Goal: Transaction & Acquisition: Purchase product/service

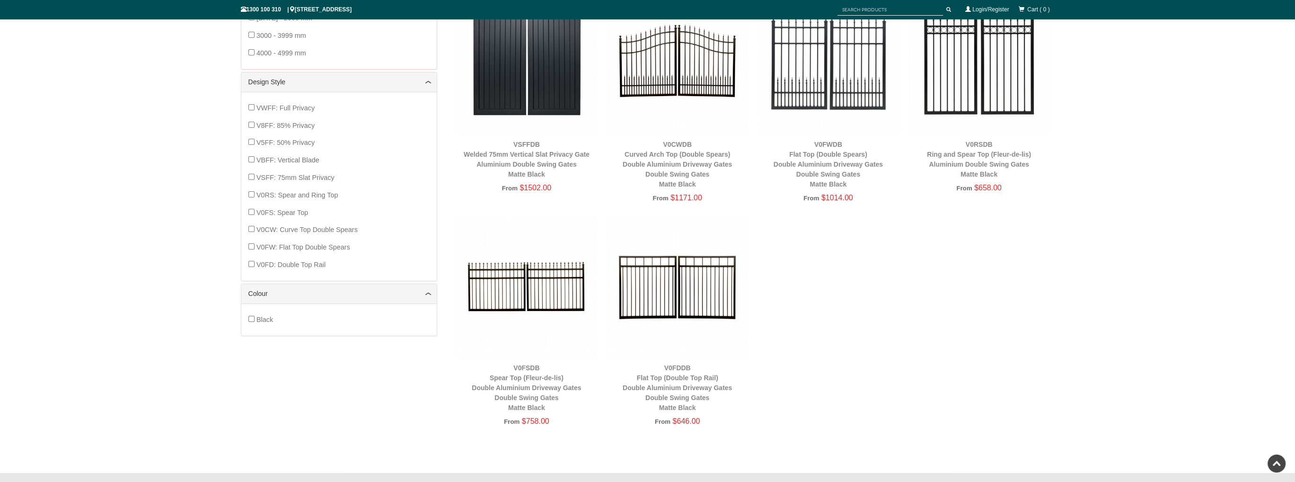
scroll to position [260, 0]
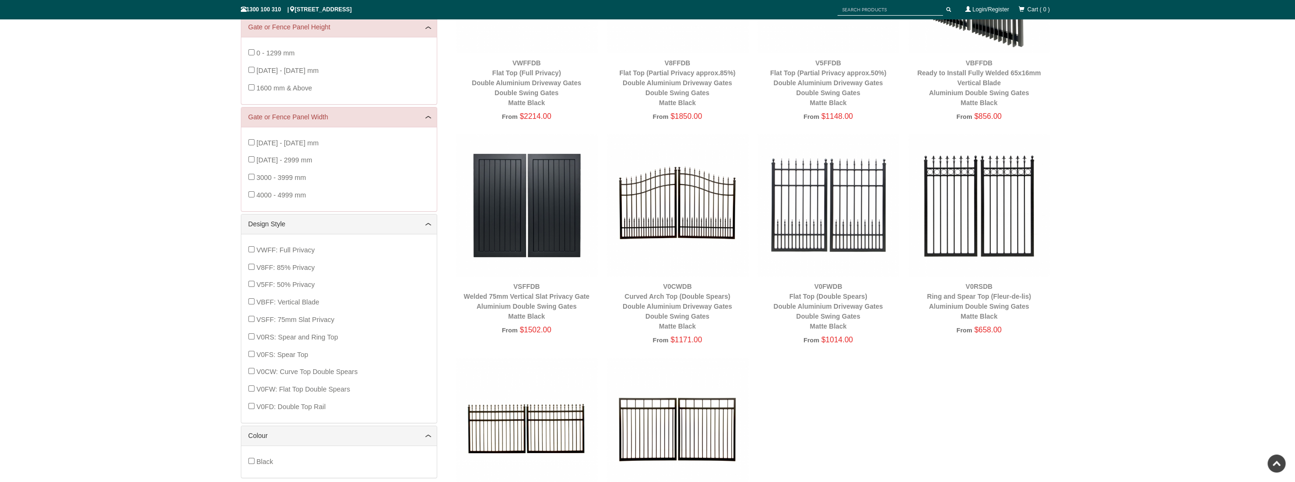
click at [692, 219] on img at bounding box center [676, 204] width 141 height 141
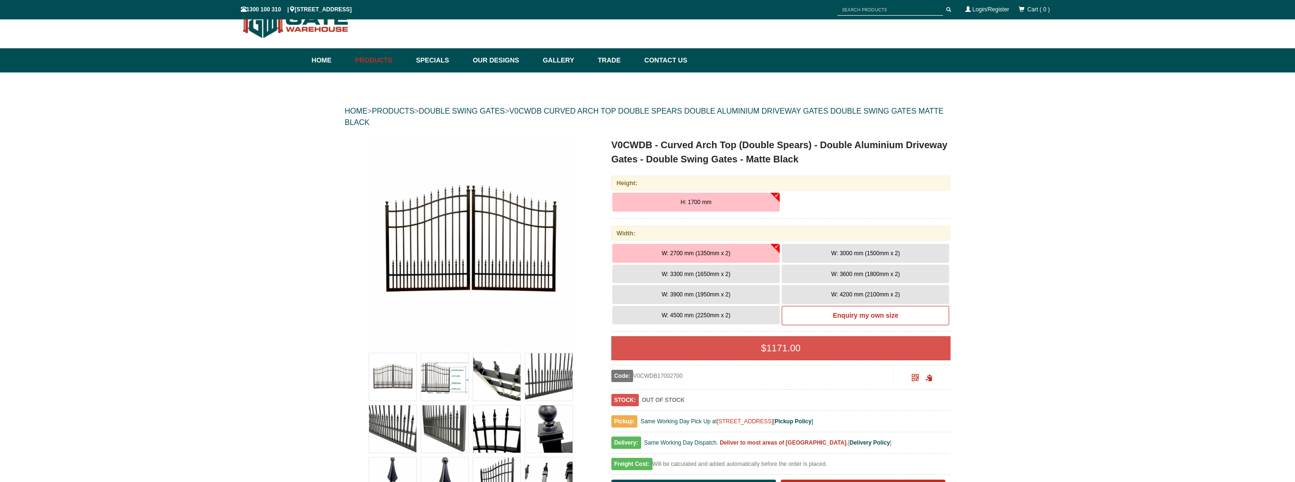
click at [399, 373] on img at bounding box center [392, 376] width 47 height 47
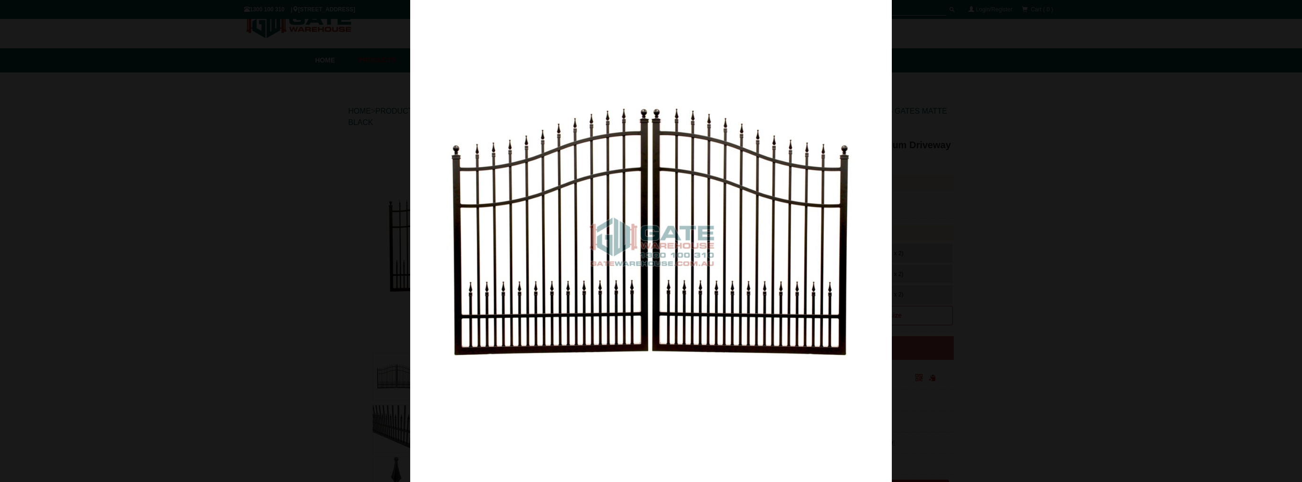
click at [1020, 105] on div at bounding box center [651, 241] width 1302 height 482
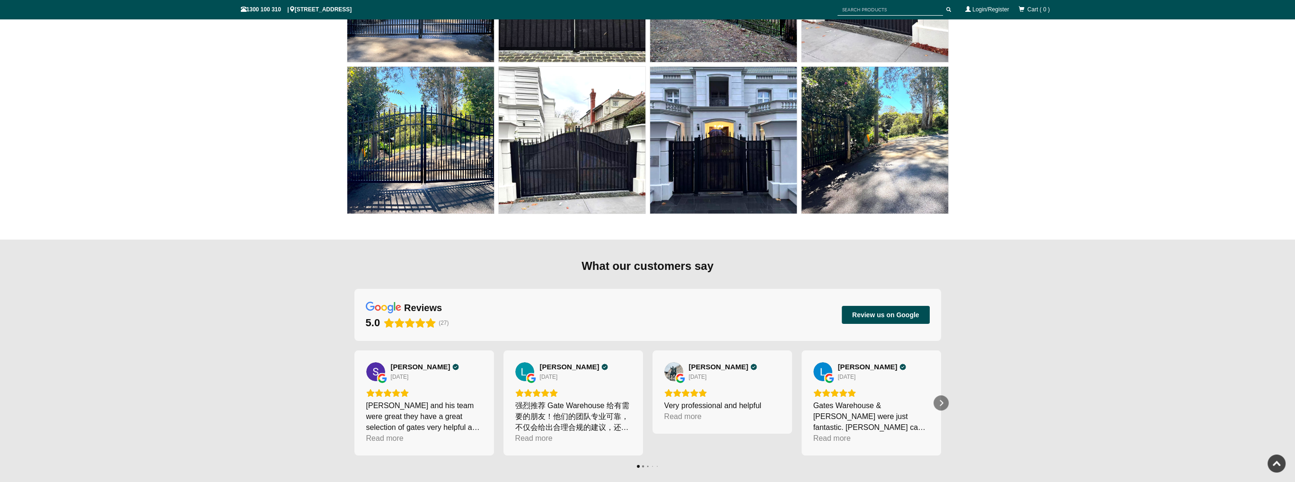
scroll to position [6551, 0]
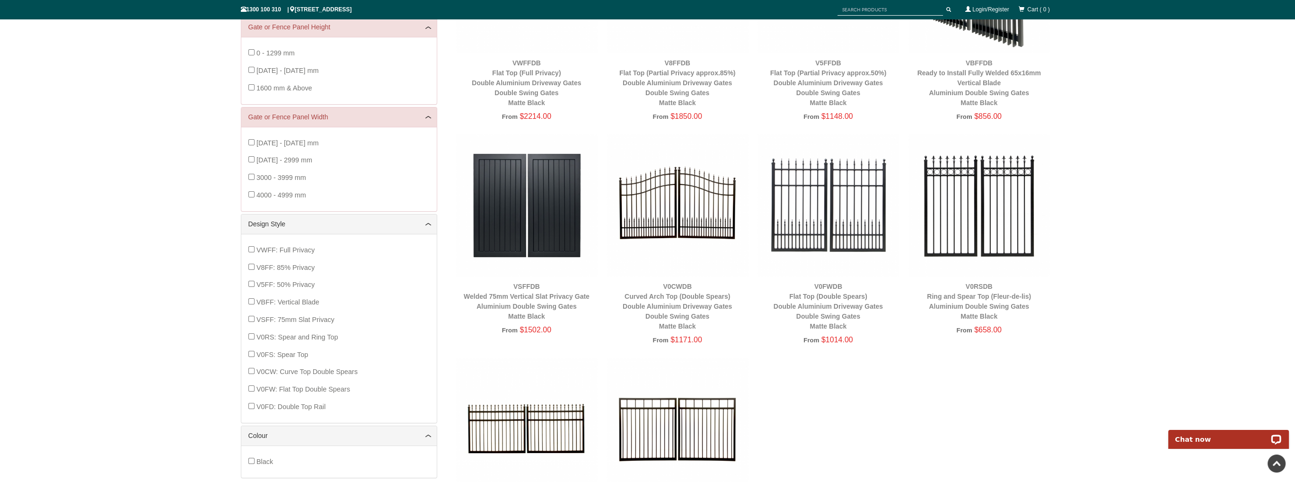
click at [1148, 260] on div "HOME > PRODUCTS > DOUBLE SWING GATES Single Sliding Gates Double Swing Gates Pe…" at bounding box center [647, 225] width 1295 height 779
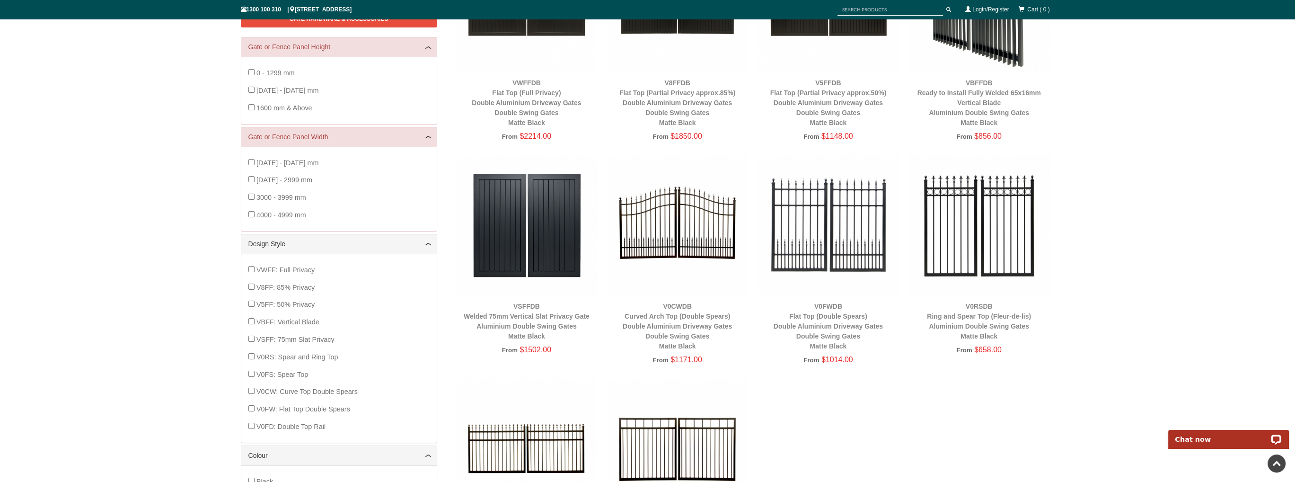
scroll to position [295, 0]
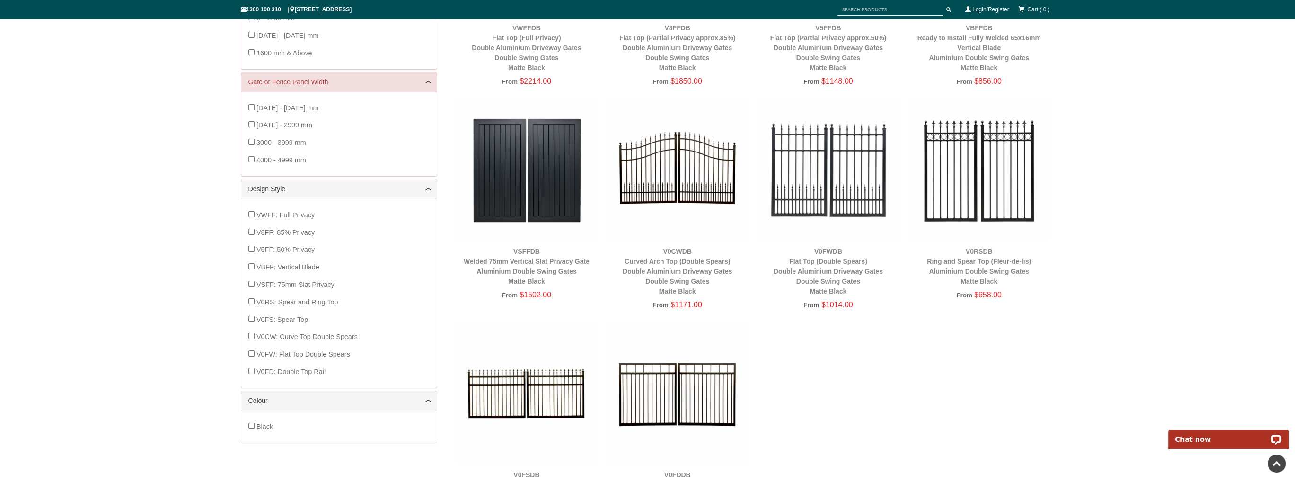
click at [694, 184] on img at bounding box center [676, 169] width 141 height 141
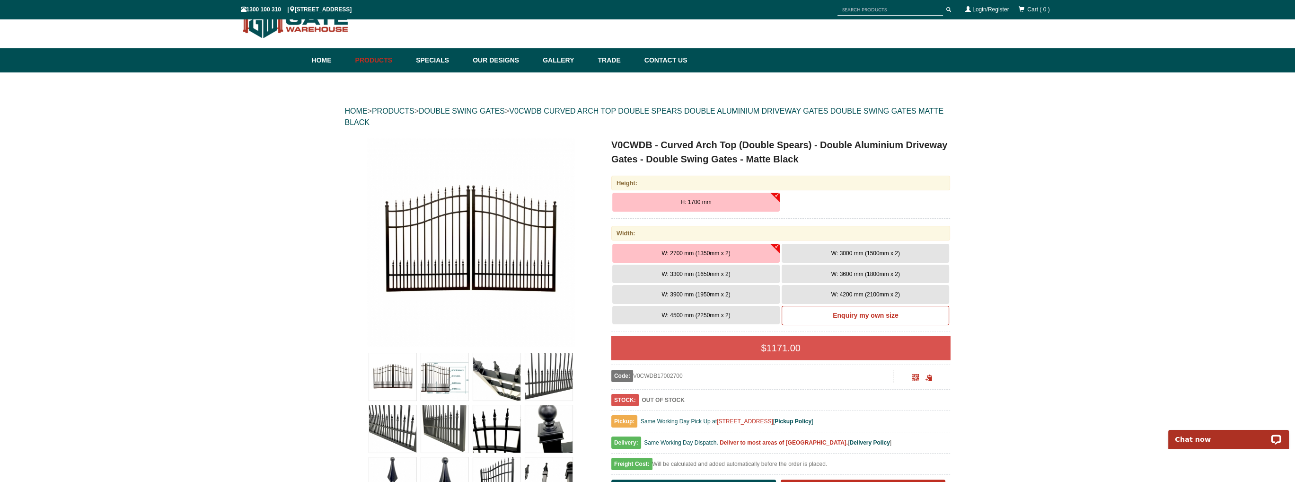
scroll to position [71, 0]
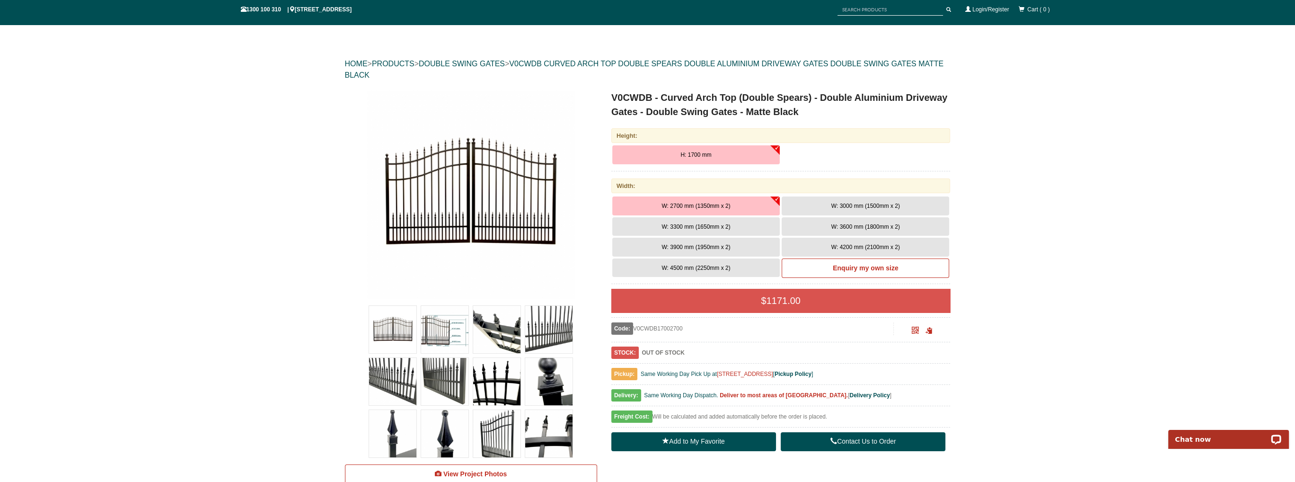
click at [843, 442] on link "Contact Us to Order" at bounding box center [862, 441] width 165 height 19
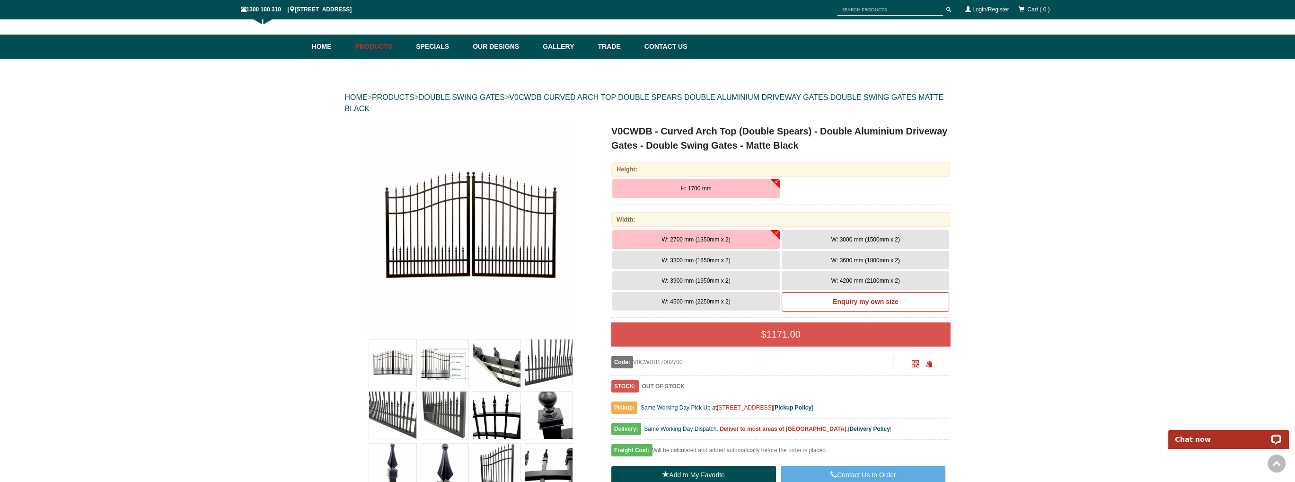
scroll to position [0, 0]
